Goal: Ask a question

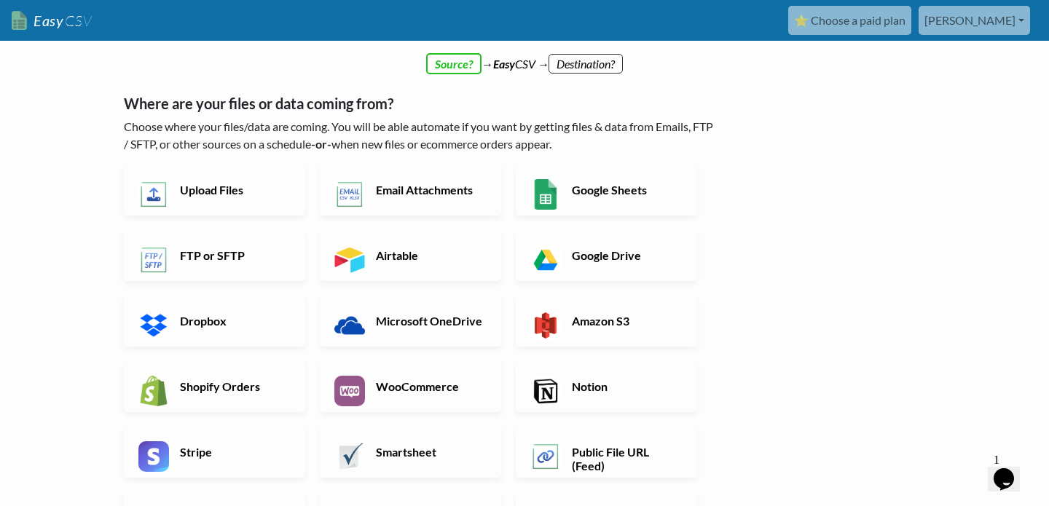
click at [628, 201] on link "Google Sheets" at bounding box center [606, 190] width 181 height 51
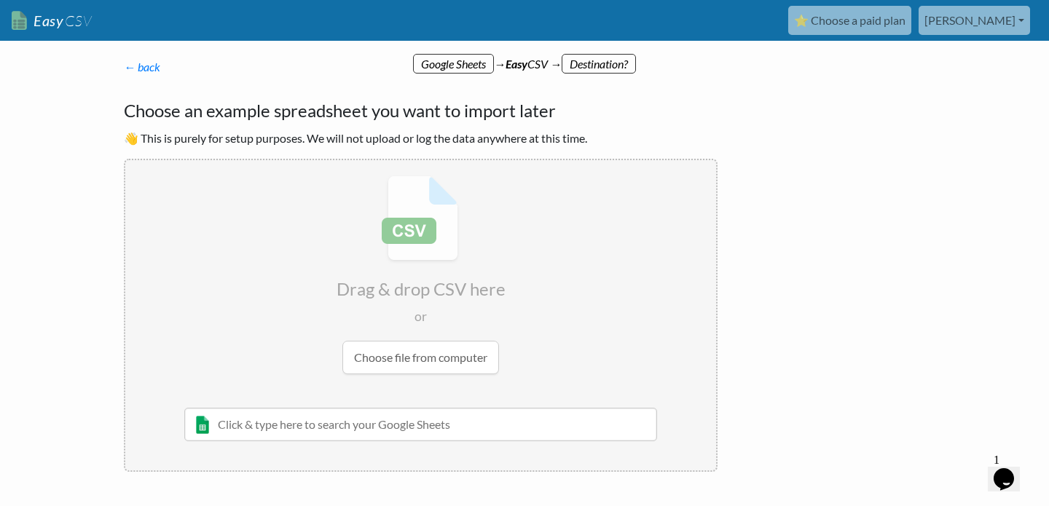
click at [360, 436] on input "text" at bounding box center [420, 425] width 473 height 34
paste input "https://docs.google.com/spreadsheets/d/1IXfX2ucL96hzv46GgHv8pMnAnCkBHzXmX_G5oCk…"
type input "https://docs.google.com/spreadsheets/d/1IXfX2ucL96hzv46GgHv8pMnAnCkBHzXmX_G5oCk…"
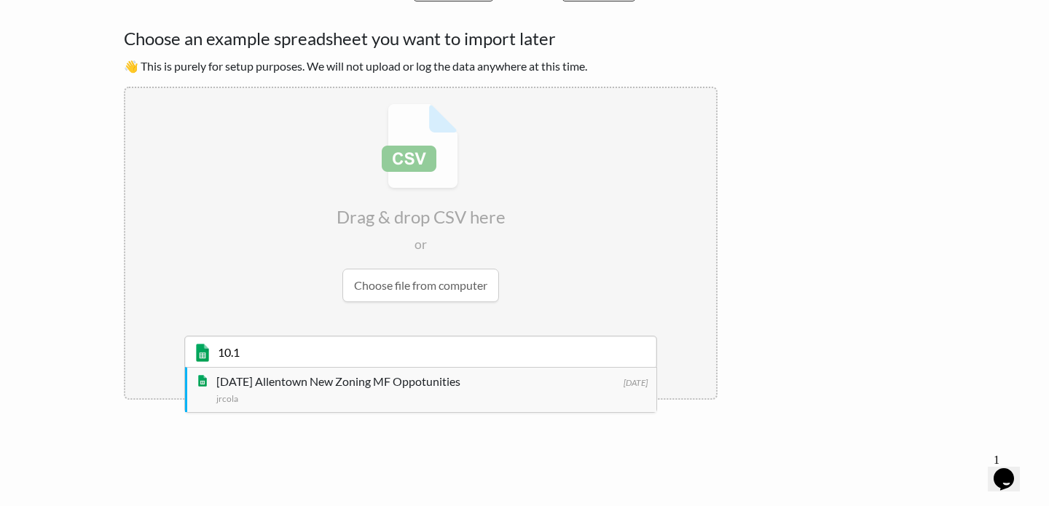
type input "10.1"
click at [371, 396] on div "jrcola" at bounding box center [431, 397] width 431 height 15
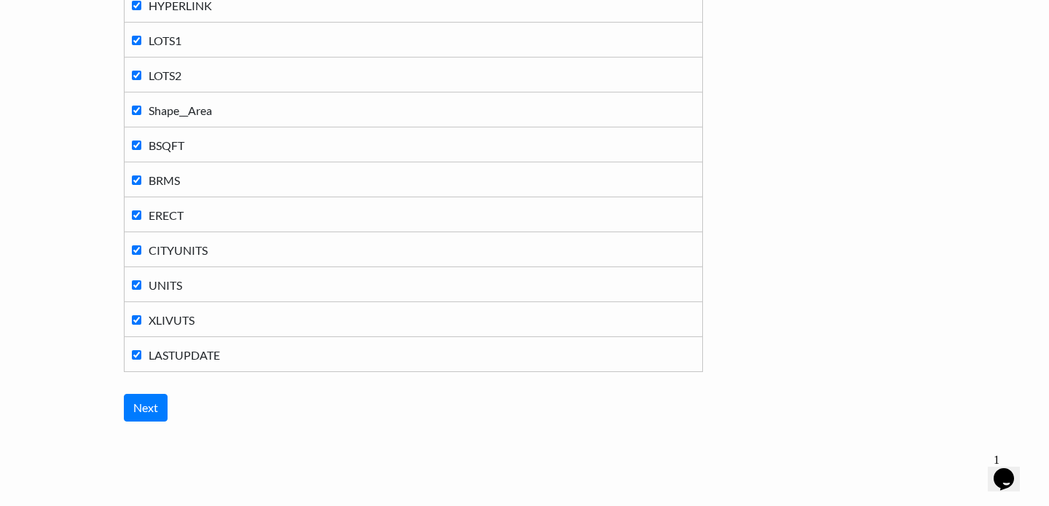
scroll to position [643, 0]
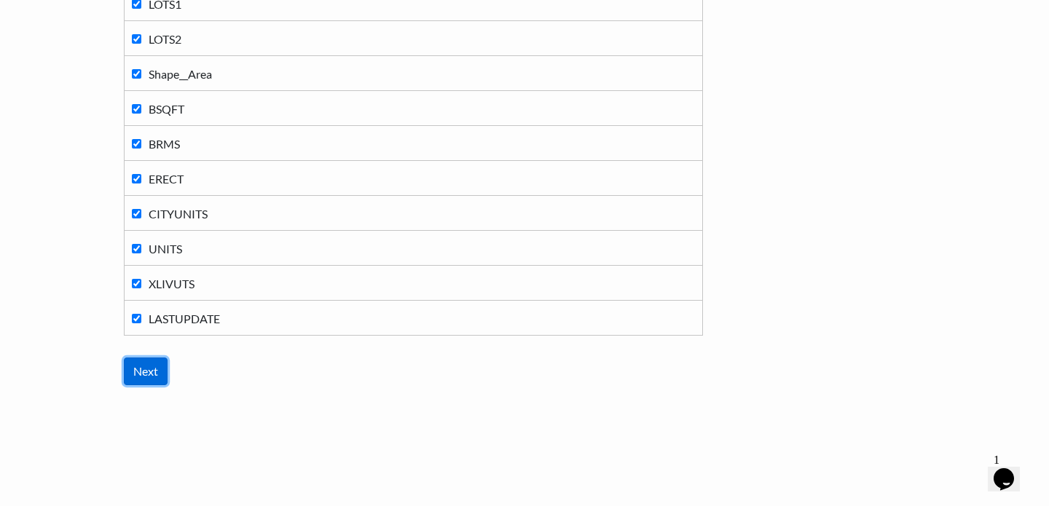
click at [155, 370] on input "Next" at bounding box center [146, 372] width 44 height 28
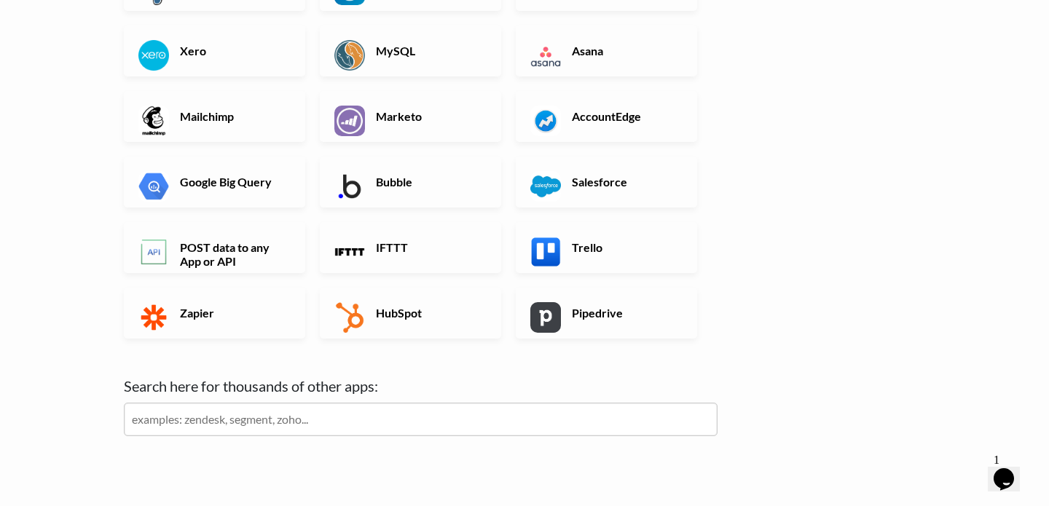
scroll to position [496, 0]
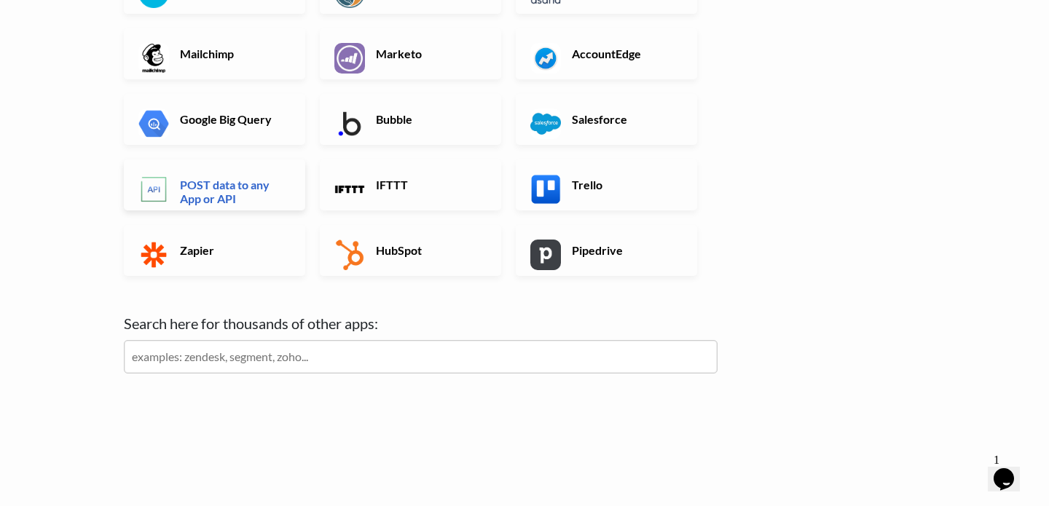
click at [221, 191] on h6 "POST data to any App or API" at bounding box center [233, 192] width 114 height 28
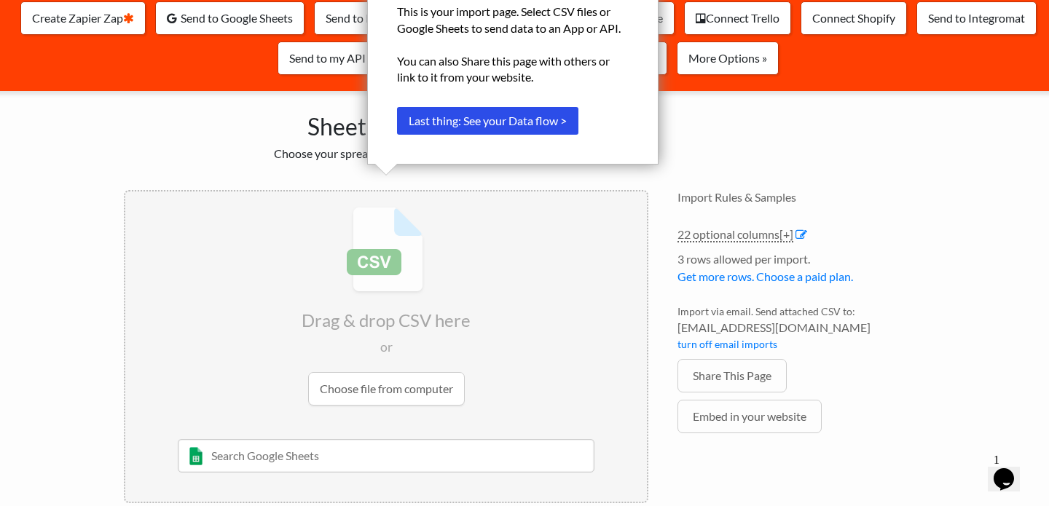
scroll to position [151, 0]
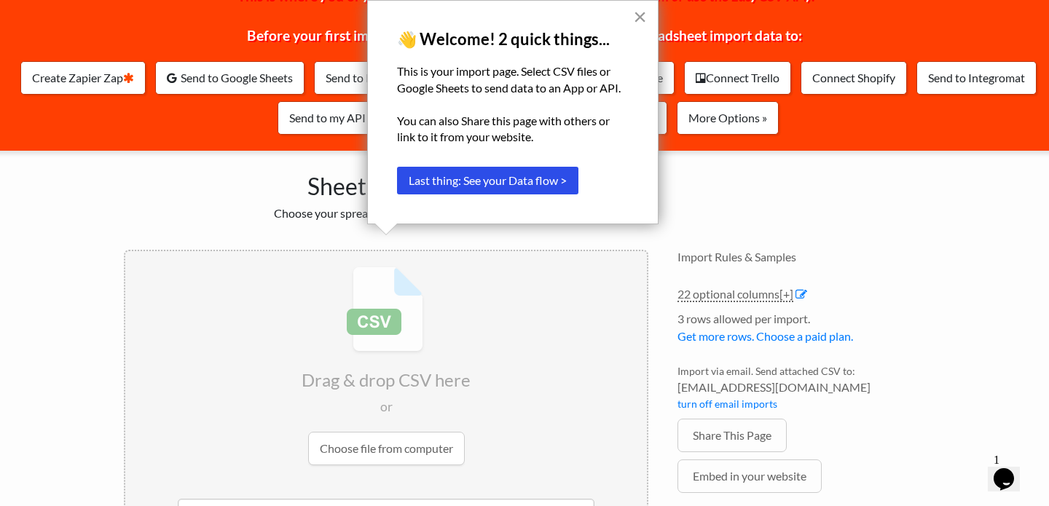
click at [645, 26] on button "×" at bounding box center [640, 16] width 14 height 23
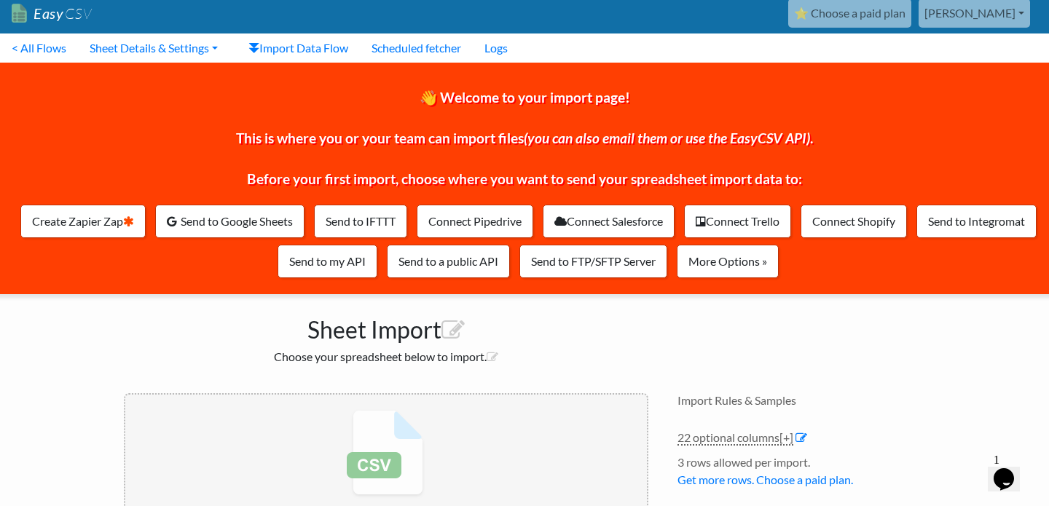
scroll to position [6, 0]
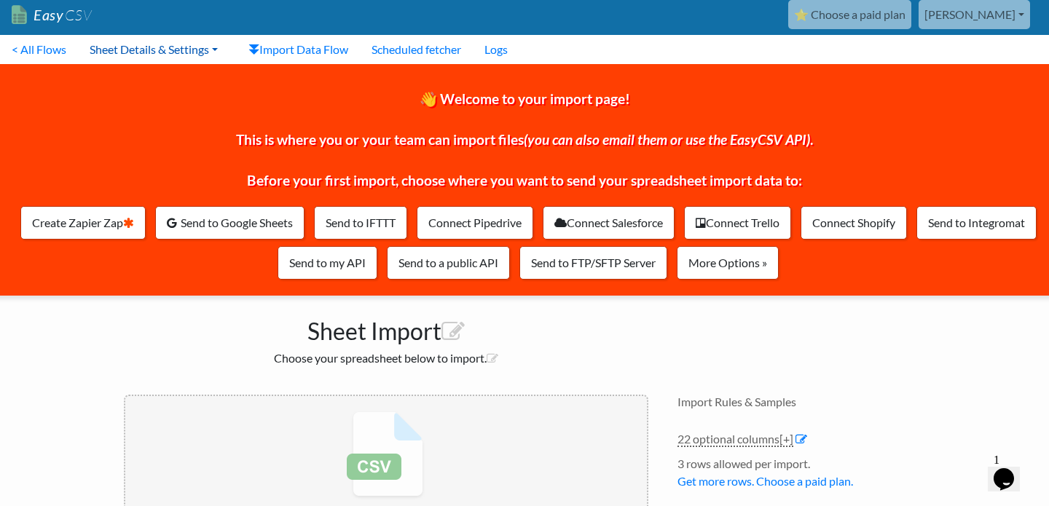
click at [181, 49] on link "Sheet Details & Settings" at bounding box center [154, 49] width 152 height 29
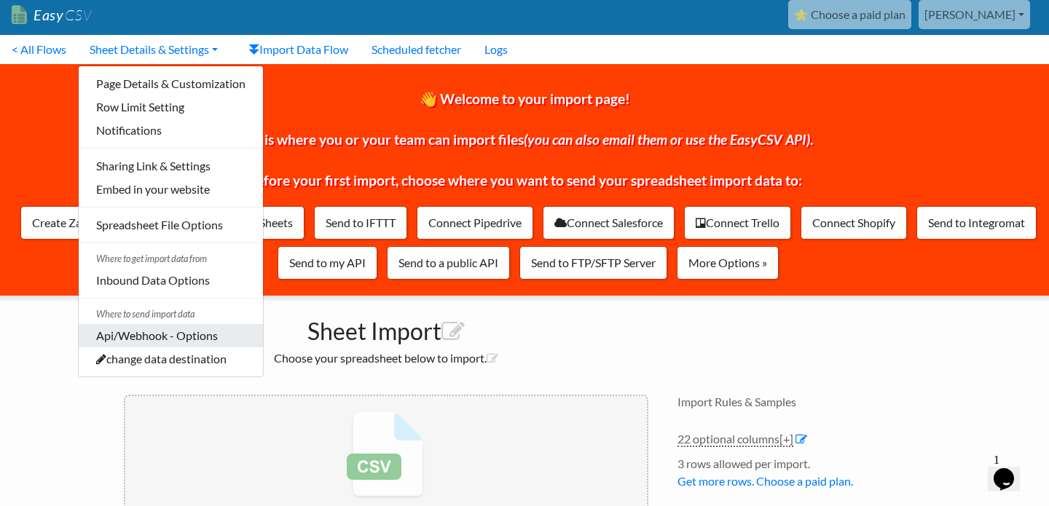
click at [197, 331] on link "Api/Webhook - Options" at bounding box center [171, 335] width 184 height 23
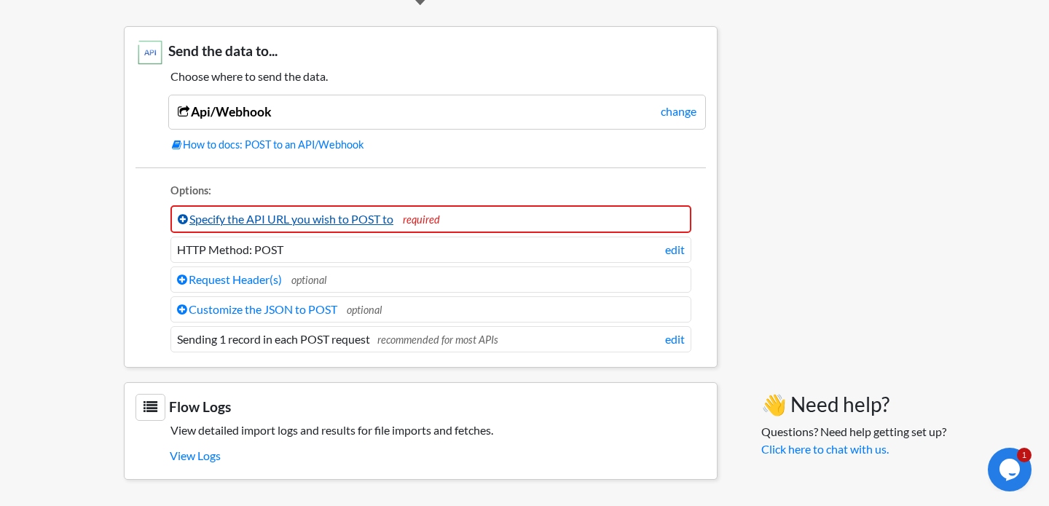
click at [183, 223] on icon at bounding box center [183, 219] width 10 height 12
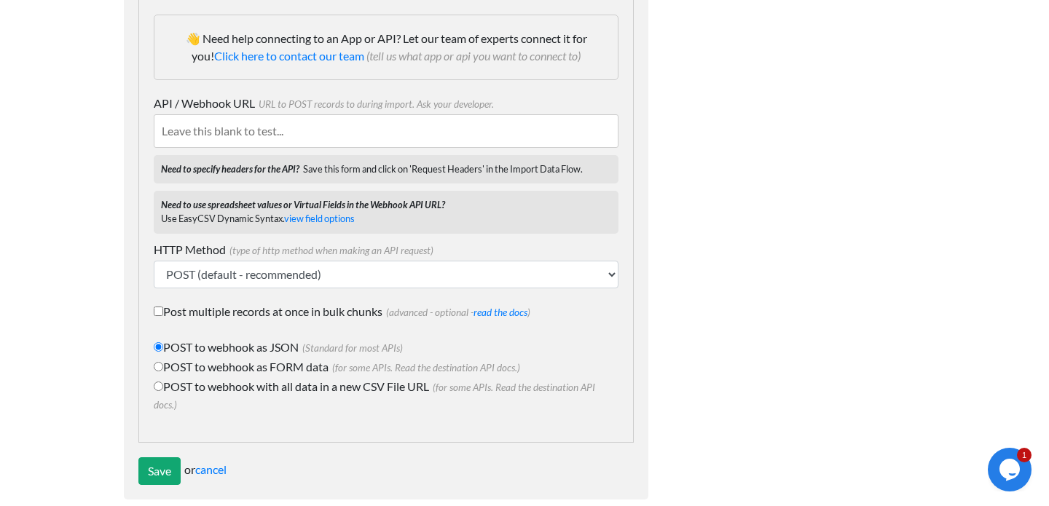
scroll to position [362, 0]
click at [263, 124] on input "API / Webhook URL URL to POST records to during import. Ask your developer." at bounding box center [386, 129] width 465 height 34
click at [268, 157] on p "Need to specify headers for the API? Save this form and click on 'Request Heade…" at bounding box center [386, 167] width 465 height 28
click at [1013, 471] on icon "Chat widget" at bounding box center [1009, 470] width 20 height 22
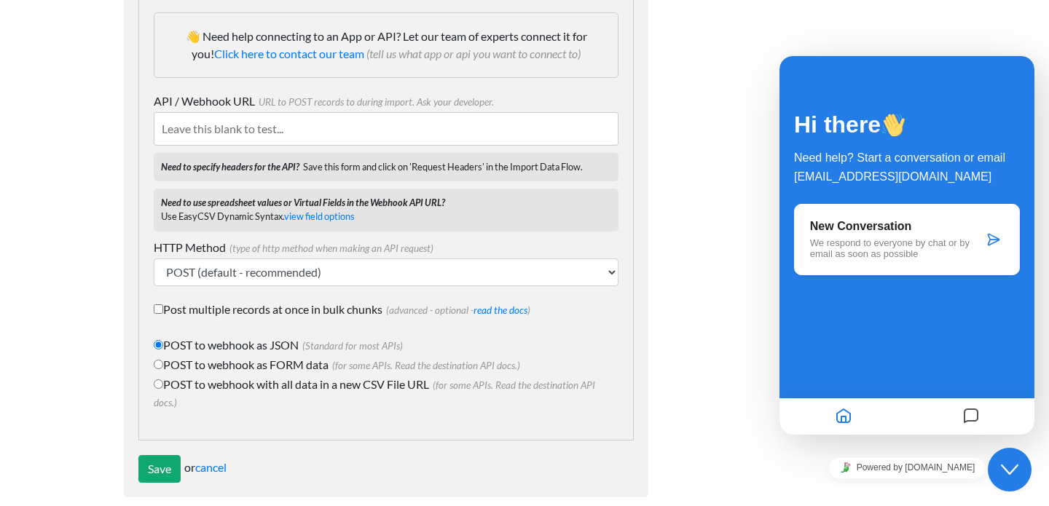
click at [844, 243] on p "We respond to everyone by chat or by email as soon as possible" at bounding box center [896, 248] width 173 height 22
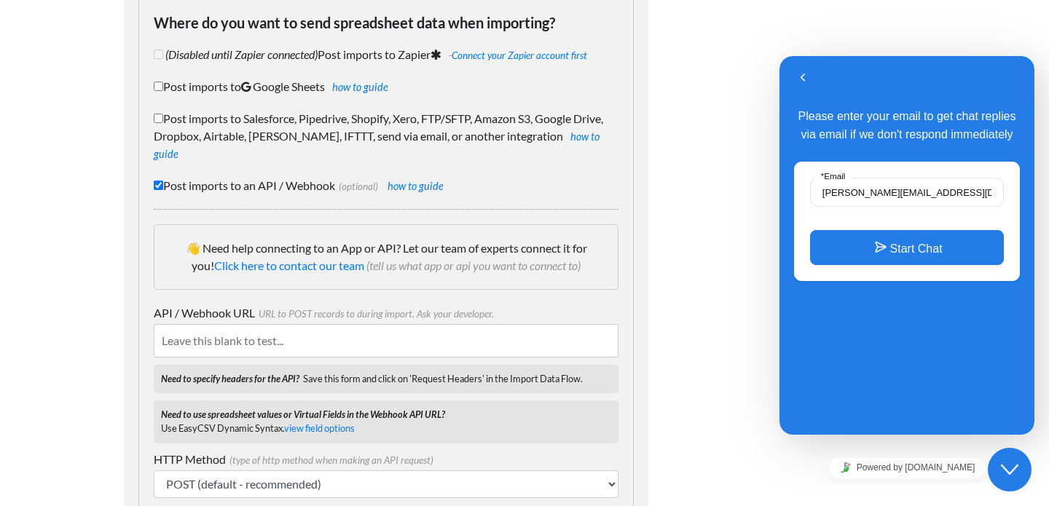
scroll to position [247, 0]
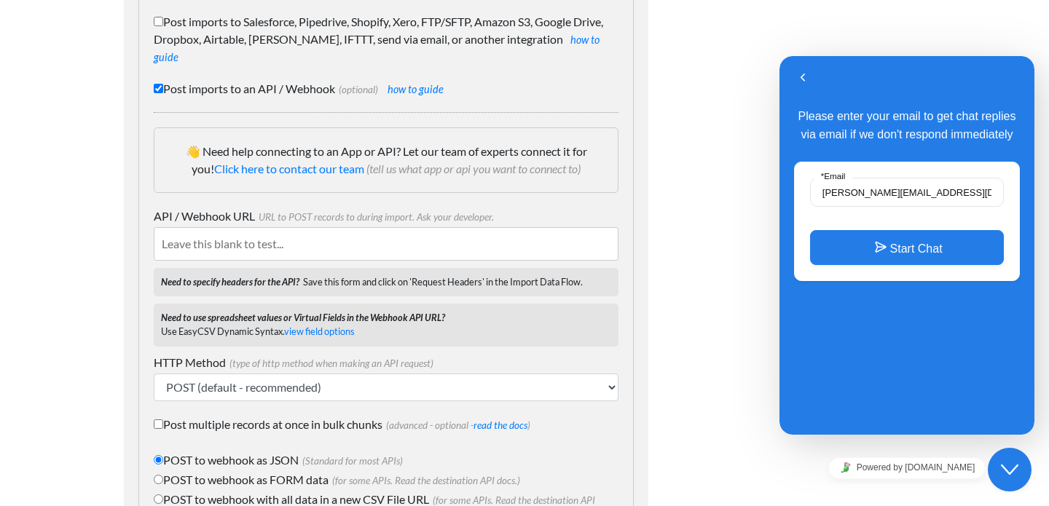
click at [877, 266] on div "steven@stevenpiscione.com * Email Start Chat" at bounding box center [907, 221] width 226 height 119
click at [881, 257] on button "Start Chat" at bounding box center [907, 247] width 194 height 35
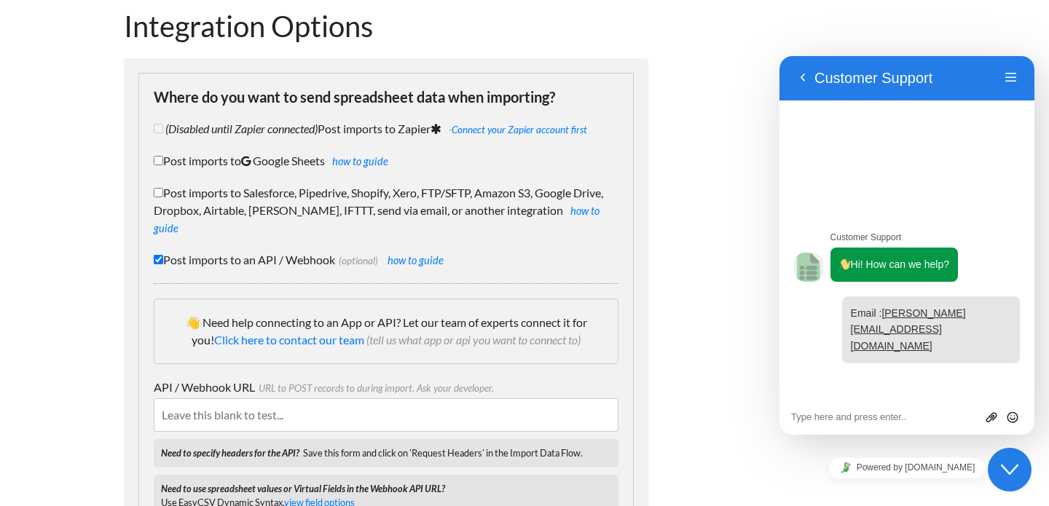
scroll to position [20, 0]
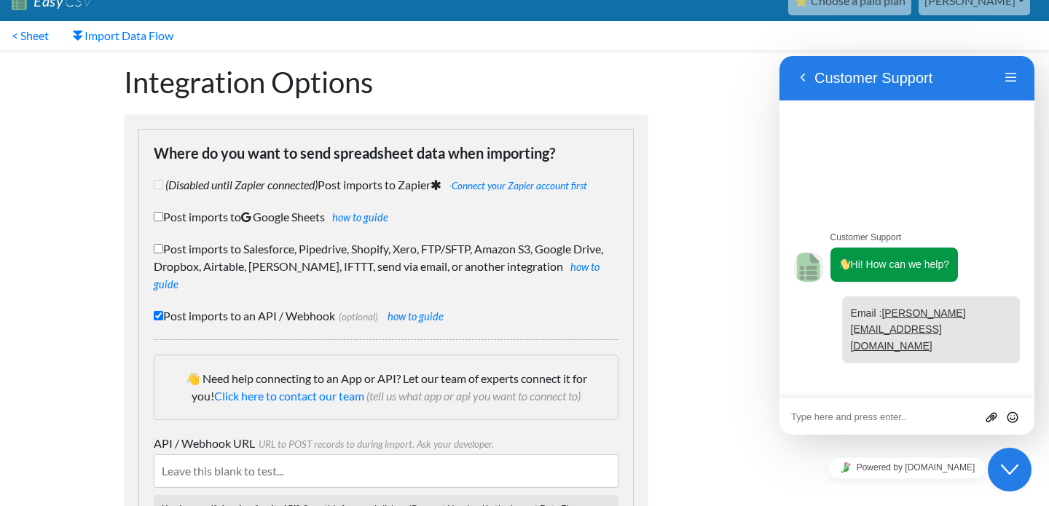
click at [921, 419] on textarea at bounding box center [907, 418] width 232 height 12
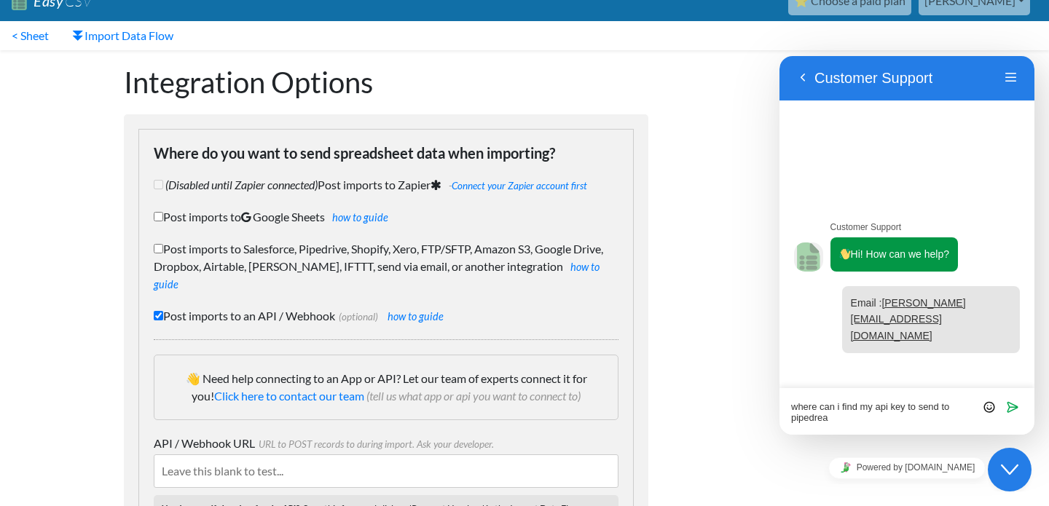
type textarea "where can i find my api key to send to pipedream"
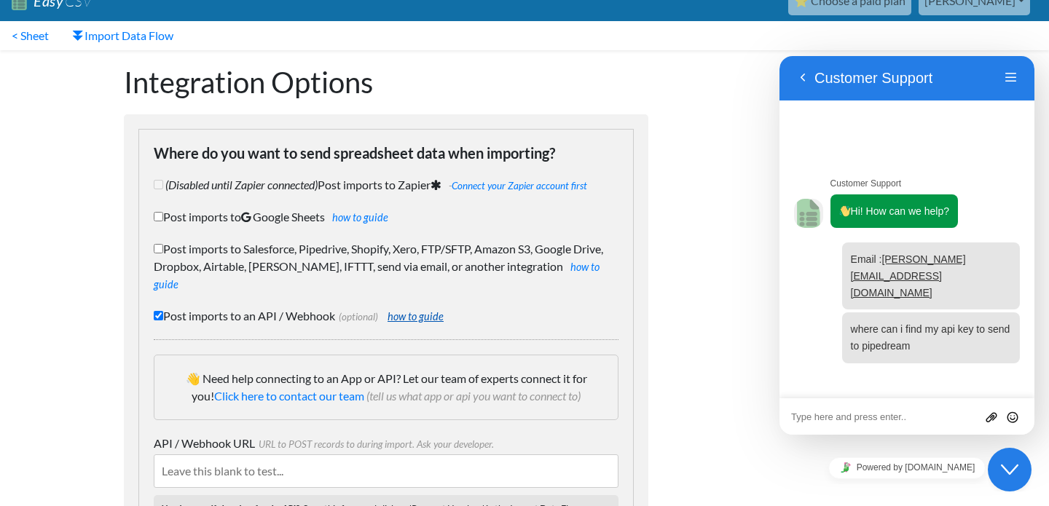
click at [429, 310] on link "how to guide" at bounding box center [416, 316] width 56 height 12
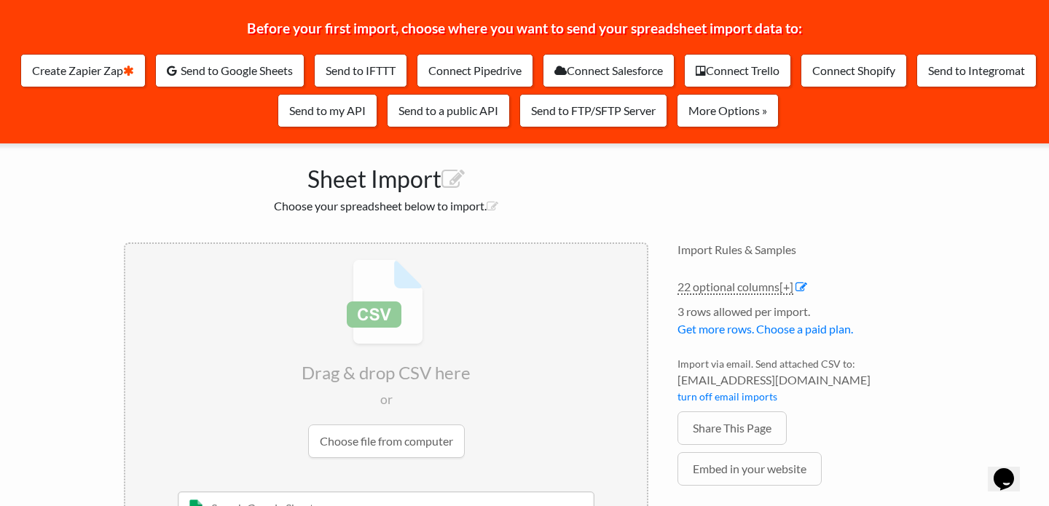
scroll to position [234, 0]
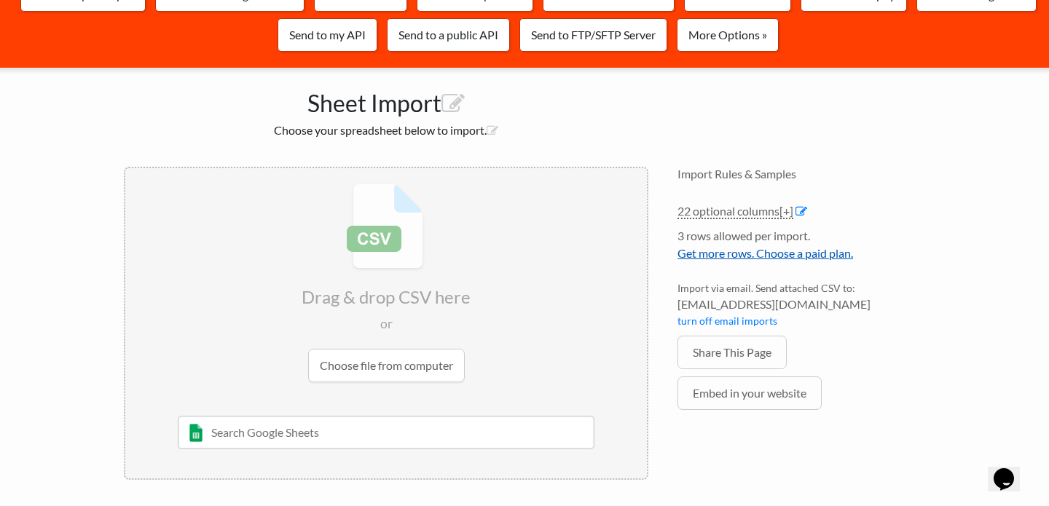
click at [699, 250] on link "Get more rows. Choose a paid plan." at bounding box center [765, 253] width 176 height 14
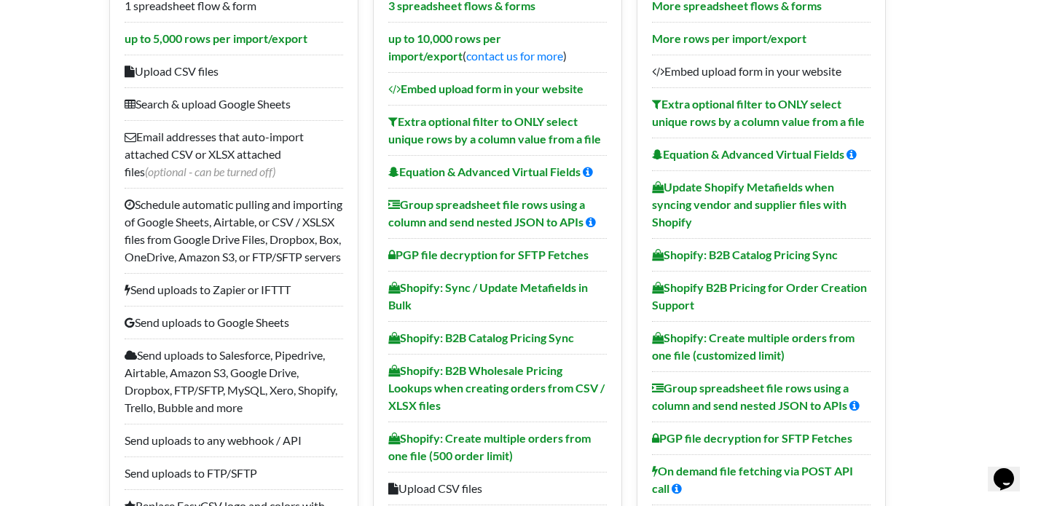
scroll to position [290, 0]
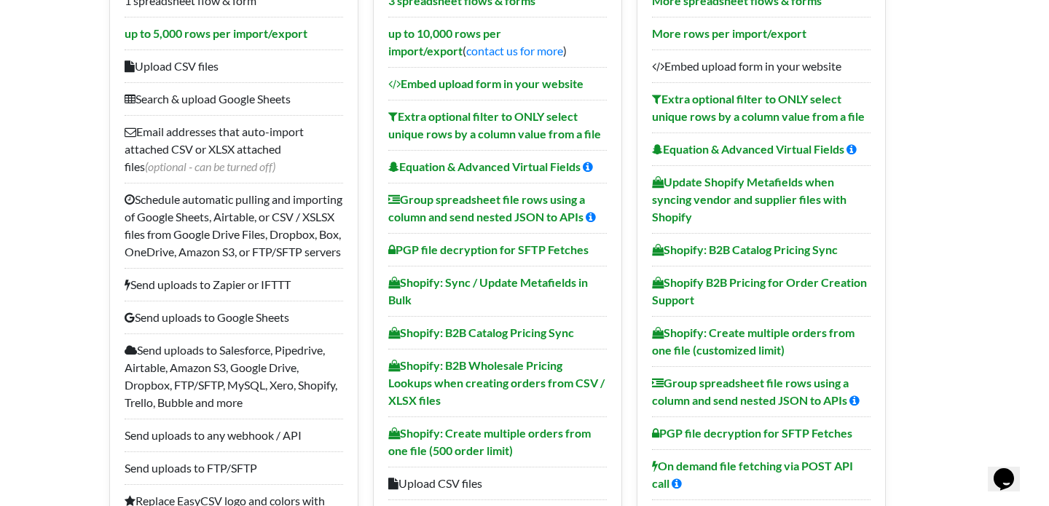
click at [1013, 474] on icon "Opens Chat This icon Opens the chat window." at bounding box center [1003, 479] width 23 height 23
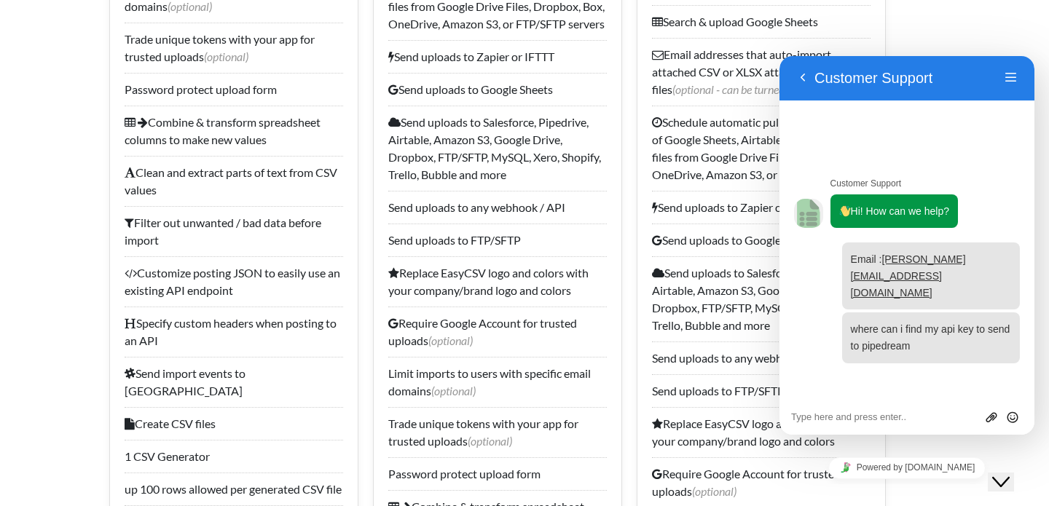
scroll to position [937, 0]
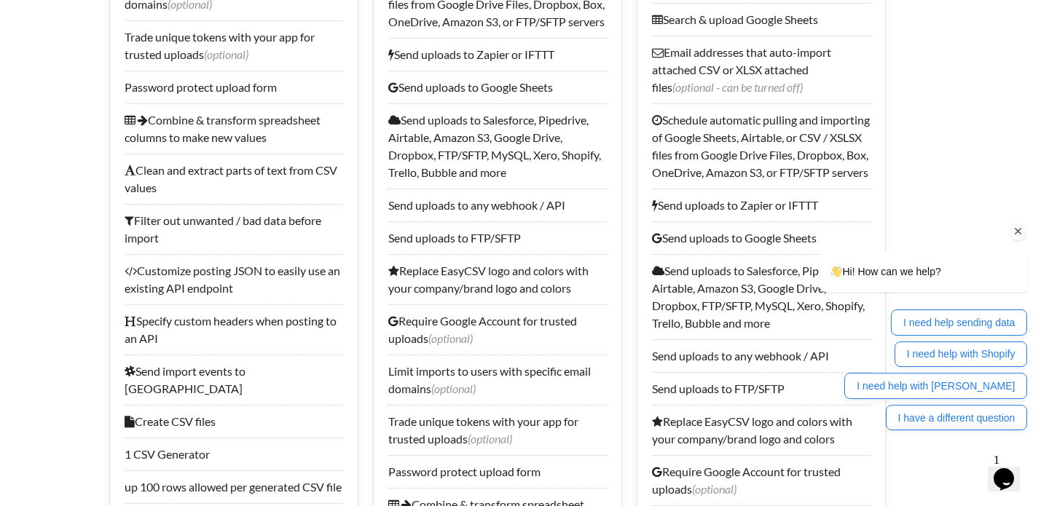
click at [927, 215] on div "Hi! How can we help? I need help sending data I need help with Shopify I need h…" at bounding box center [903, 278] width 262 height 320
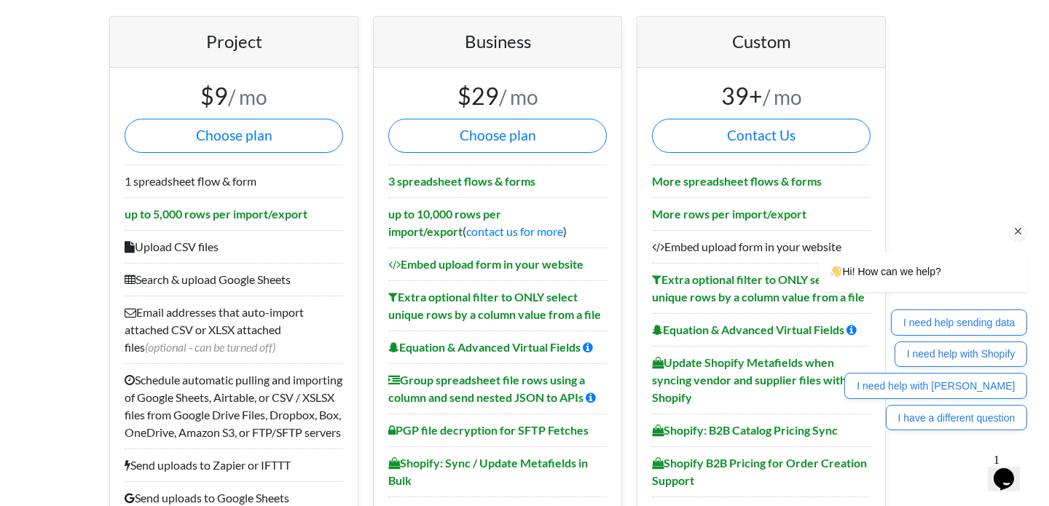
scroll to position [0, 0]
